Goal: Find specific fact: Find specific fact

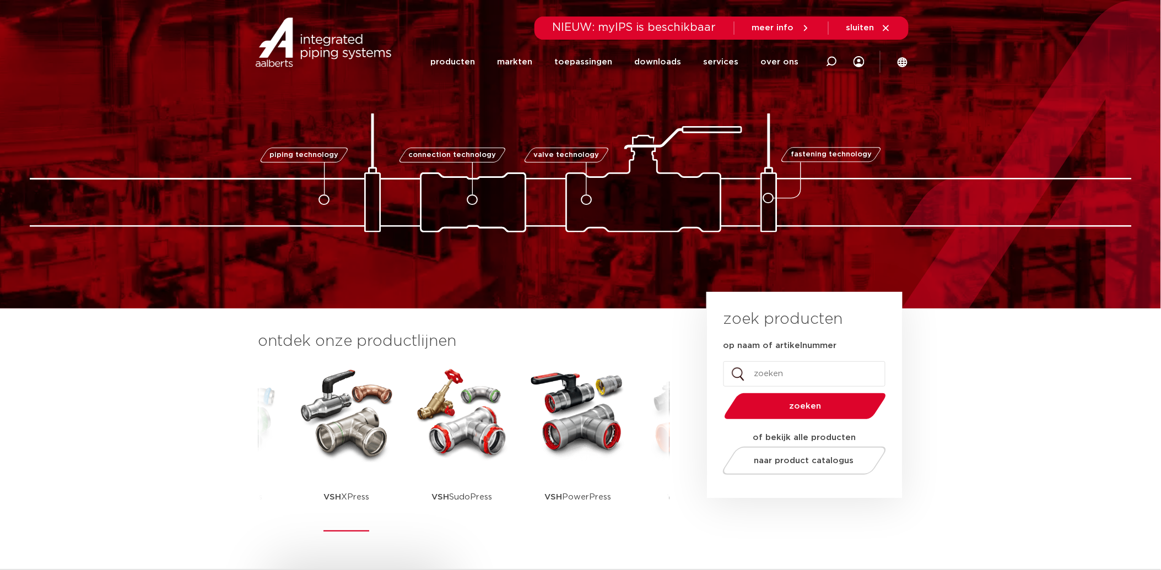
click at [329, 426] on img at bounding box center [346, 413] width 99 height 99
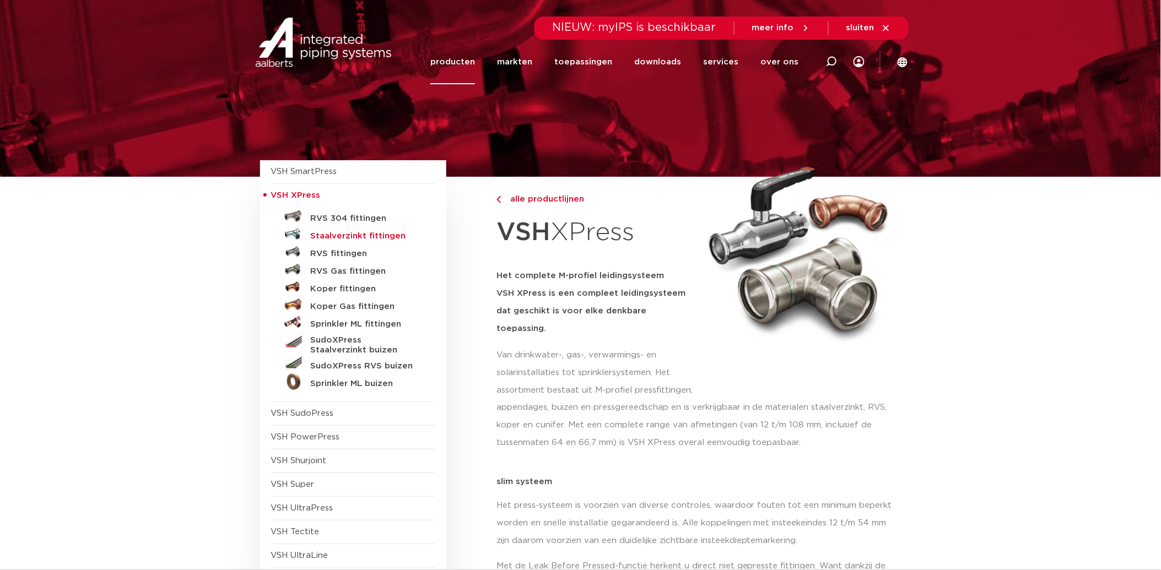
click at [330, 234] on h5 "Staalverzinkt fittingen" at bounding box center [365, 236] width 109 height 10
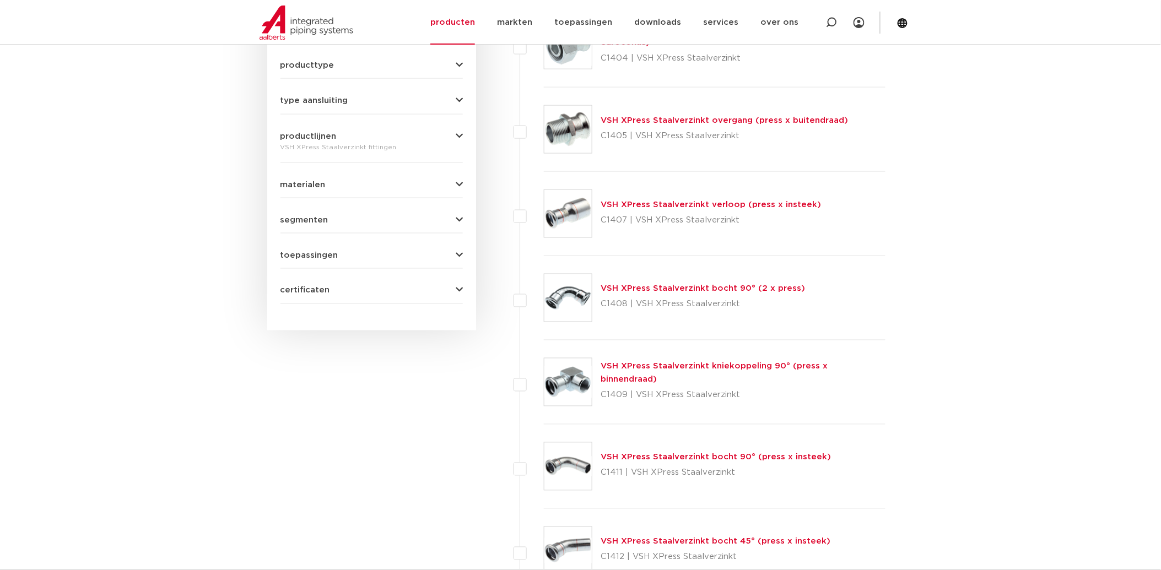
click at [692, 288] on link "VSH XPress Staalverzinkt bocht 90° (2 x press)" at bounding box center [703, 289] width 204 height 8
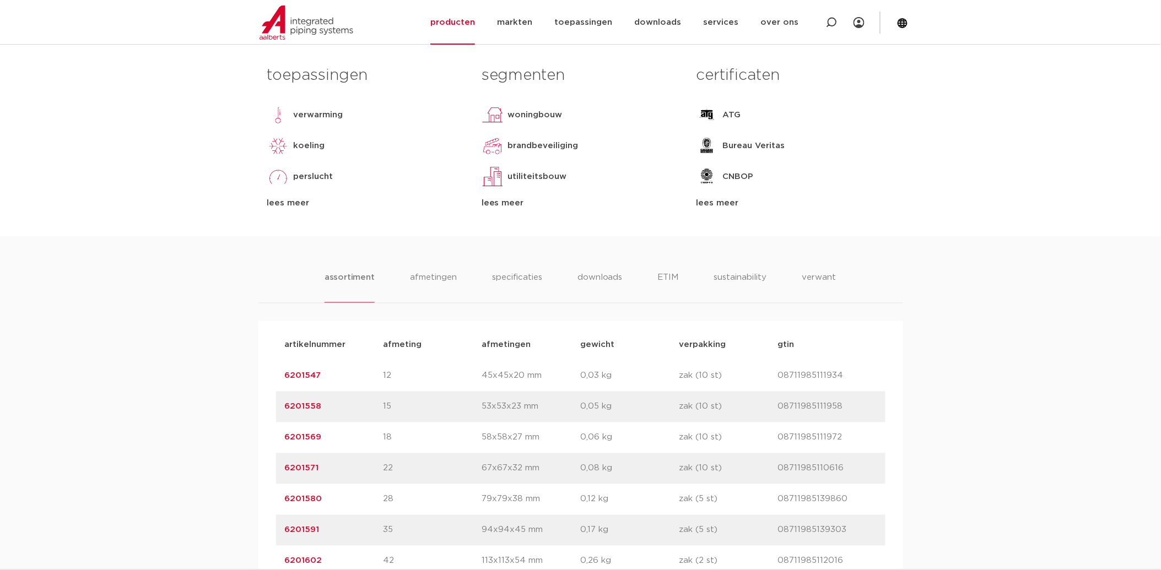
scroll to position [489, 0]
drag, startPoint x: 331, startPoint y: 406, endPoint x: 282, endPoint y: 406, distance: 49.1
click at [282, 406] on div "artikelnummer 6201558 afmeting 15 afmetingen 53x53x23 mm gewicht 0,05 kg verpak…" at bounding box center [581, 404] width 610 height 31
copy link "6201558"
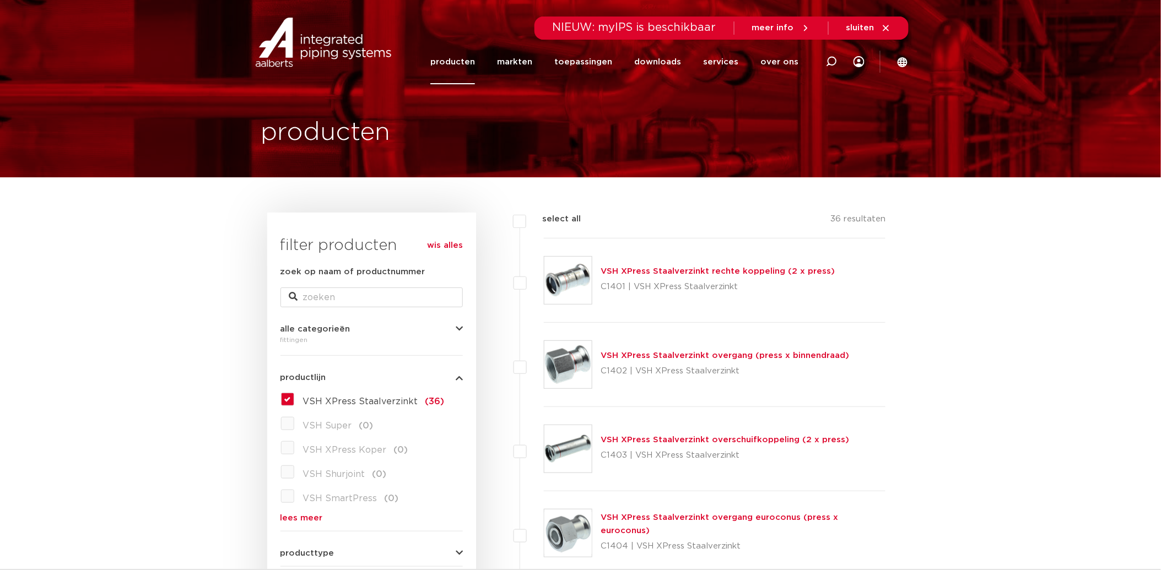
click at [735, 267] on link "VSH XPress Staalverzinkt rechte koppeling (2 x press)" at bounding box center [718, 271] width 234 height 8
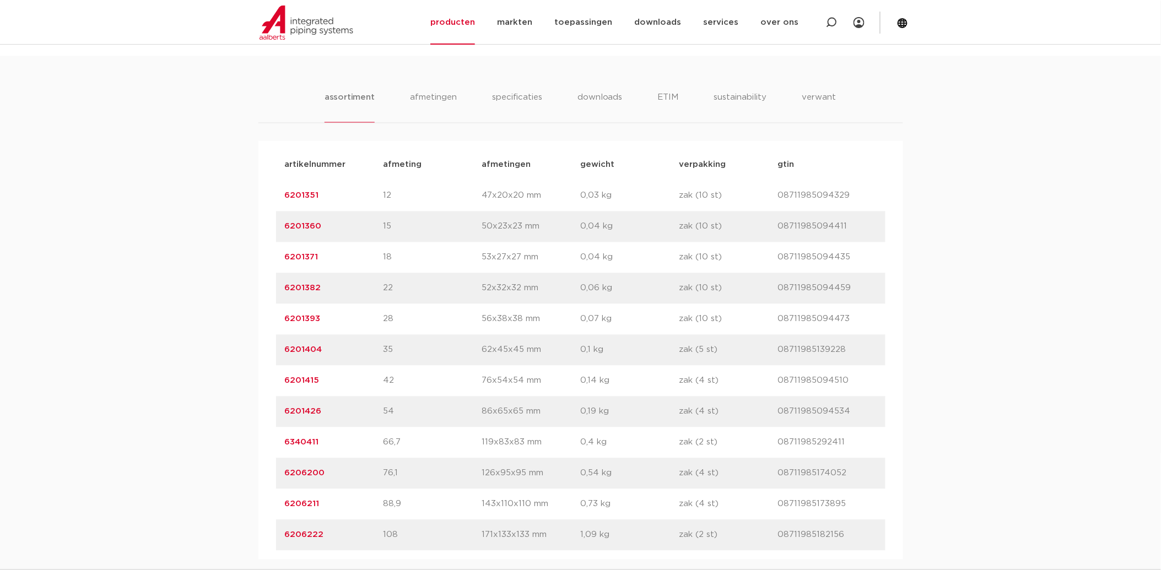
scroll to position [674, 0]
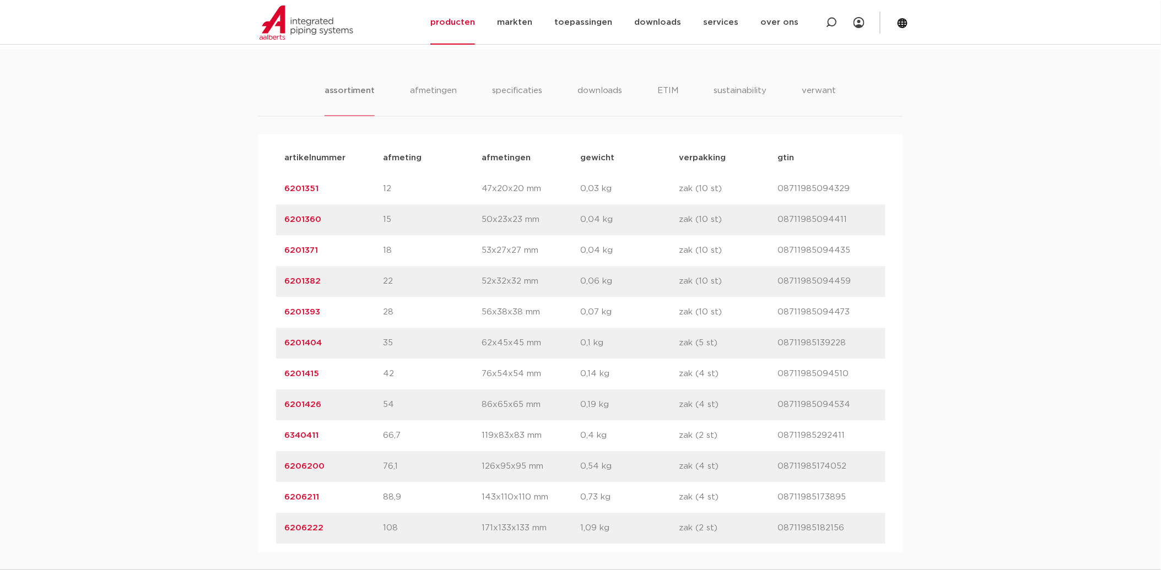
drag, startPoint x: 337, startPoint y: 221, endPoint x: 282, endPoint y: 228, distance: 56.1
click at [282, 228] on div "artikelnummer 6201360 afmeting 15 [GEOGRAPHIC_DATA] 50x23x23 mm gewicht 0,04 kg…" at bounding box center [581, 220] width 610 height 31
copy link "6201360"
